Goal: Information Seeking & Learning: Check status

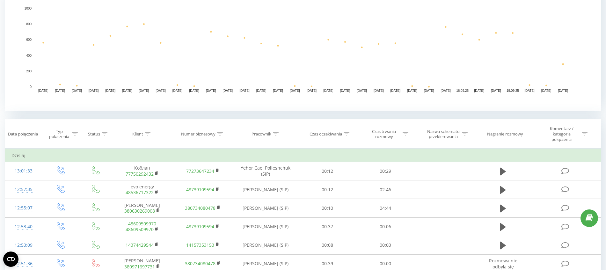
scroll to position [159, 0]
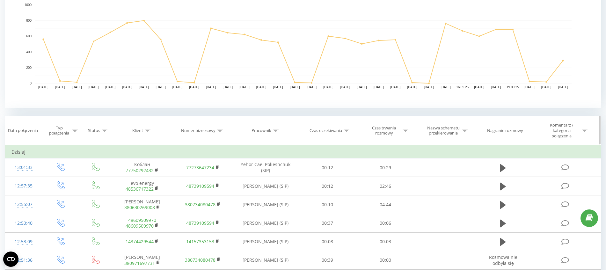
click at [276, 131] on icon at bounding box center [276, 130] width 6 height 3
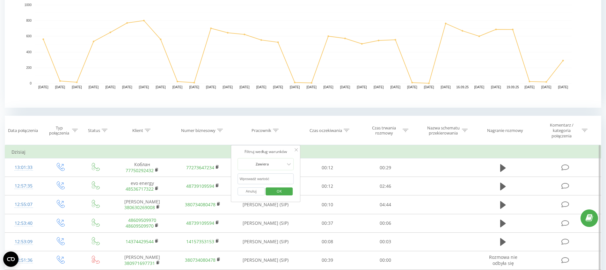
click at [254, 181] on input "text" at bounding box center [266, 178] width 56 height 11
type input "alderking"
click at [274, 189] on span "OK" at bounding box center [279, 191] width 18 height 10
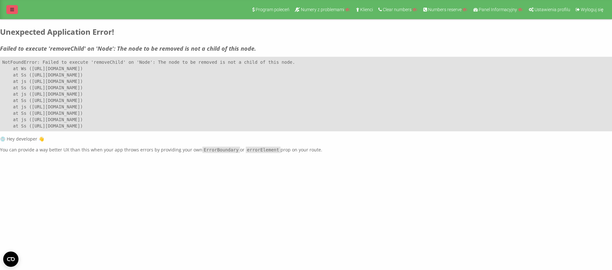
click at [11, 12] on link at bounding box center [11, 9] width 11 height 9
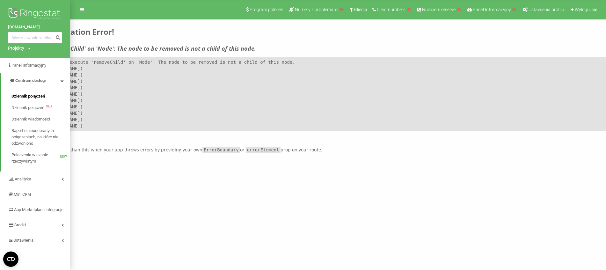
click at [41, 99] on span "Dziennik połączeń" at bounding box center [27, 96] width 33 height 6
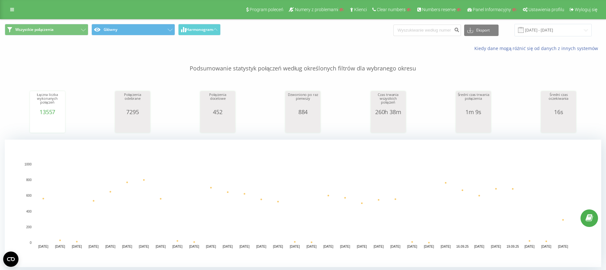
scroll to position [199, 0]
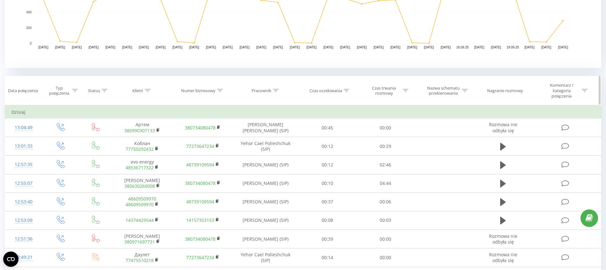
click at [276, 90] on icon at bounding box center [276, 90] width 6 height 3
click at [272, 141] on input "text" at bounding box center [266, 139] width 56 height 11
type input "alderking"
click at [290, 148] on button "OK" at bounding box center [278, 152] width 27 height 8
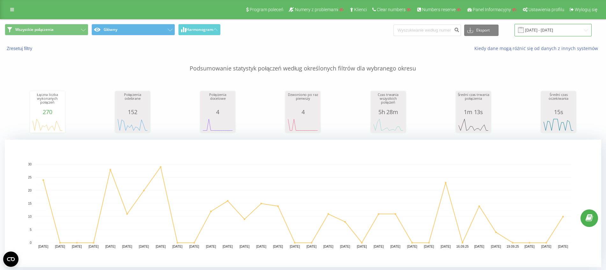
click at [558, 27] on input "22.08.2025 - 22.09.2025" at bounding box center [552, 30] width 77 height 12
click at [240, 54] on p "Podsumowanie statystyk połączeń według określonych filtrów dla wybranego okresu" at bounding box center [303, 62] width 596 height 21
click at [473, 28] on icon at bounding box center [470, 30] width 6 height 6
click at [452, 83] on div "Łączna liczba wykonanych połączeń 270 date totalCalls 22.08.25 24 24.08.25 0 26…" at bounding box center [303, 105] width 596 height 55
click at [16, 10] on link at bounding box center [11, 9] width 11 height 9
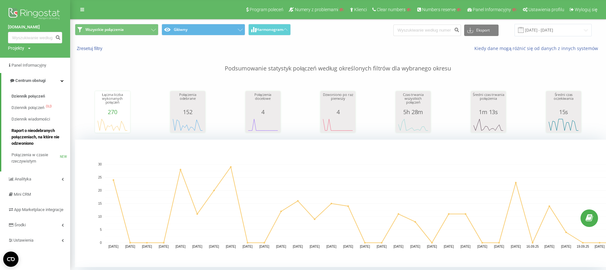
click at [34, 141] on span "Raport o nieodebranych połączeniach, na które nie odzwoniono" at bounding box center [38, 136] width 55 height 19
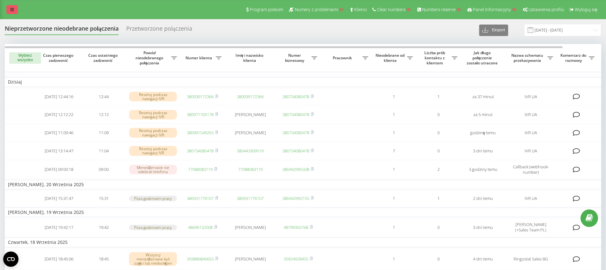
click at [12, 11] on icon at bounding box center [12, 9] width 4 height 4
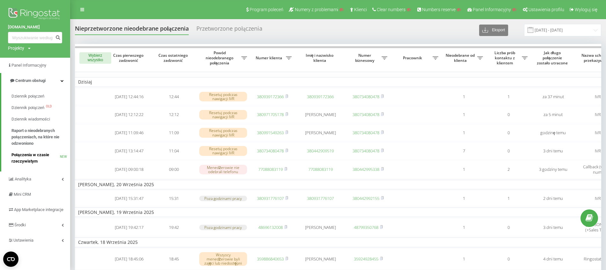
click at [20, 160] on span "Połączenia w czasie rzeczywistym" at bounding box center [35, 158] width 48 height 13
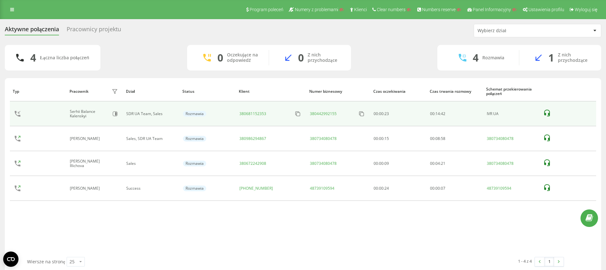
scroll to position [8, 0]
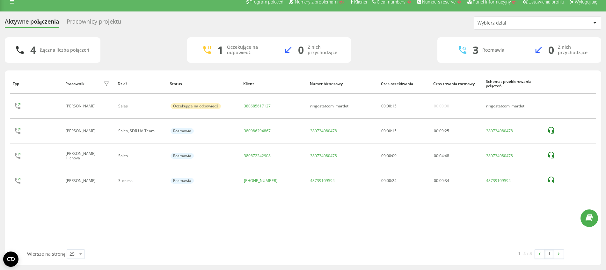
click at [84, 22] on div "Pracownicy projektu" at bounding box center [94, 23] width 54 height 10
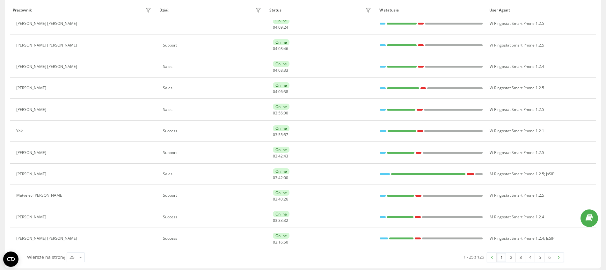
scroll to position [392, 0]
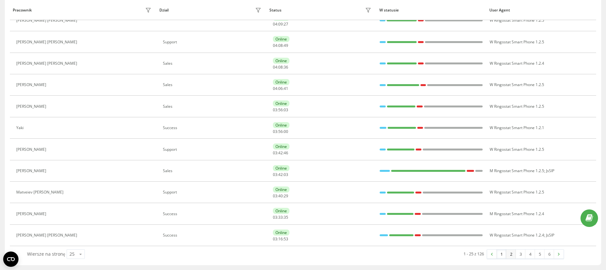
click at [514, 252] on link "2" at bounding box center [511, 254] width 10 height 9
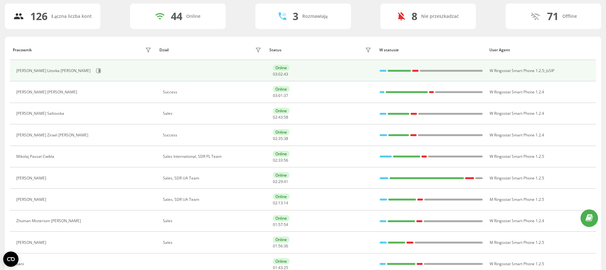
scroll to position [121, 0]
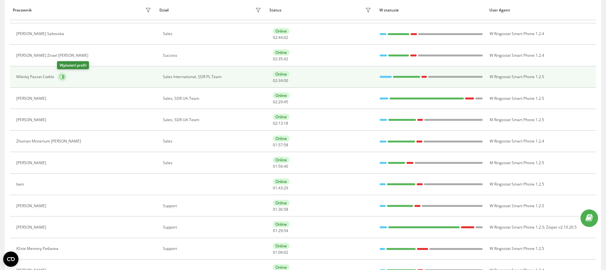
click at [61, 78] on icon at bounding box center [62, 76] width 5 height 5
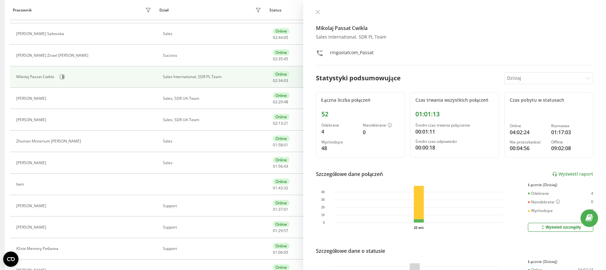
click at [529, 79] on div at bounding box center [543, 78] width 73 height 7
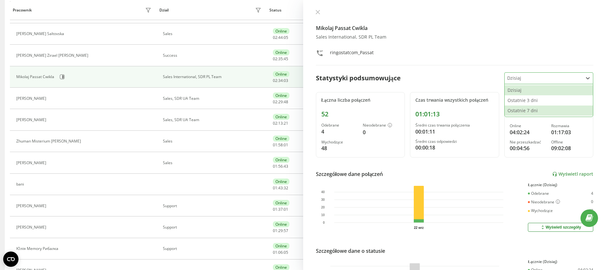
click at [526, 108] on div "Ostatnie 7 dni" at bounding box center [548, 110] width 88 height 10
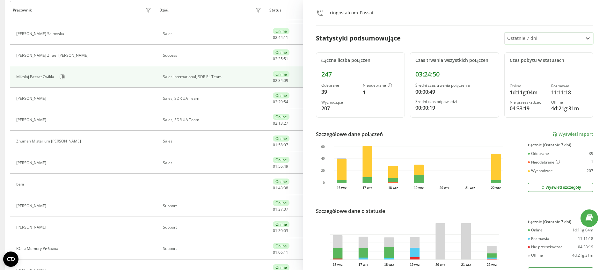
scroll to position [77, 0]
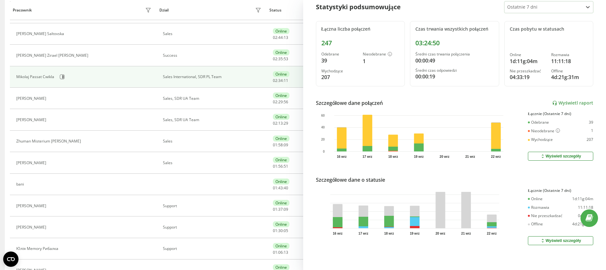
click at [542, 238] on div "Wyświetl szczegóły" at bounding box center [560, 240] width 41 height 5
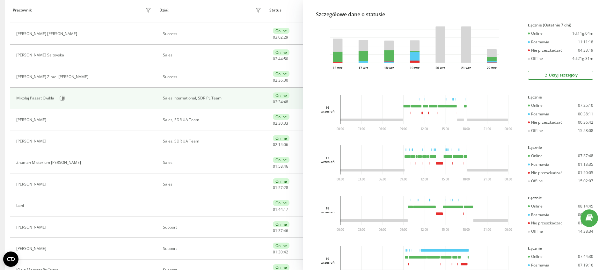
scroll to position [121, 0]
